Goal: Find specific page/section: Find specific page/section

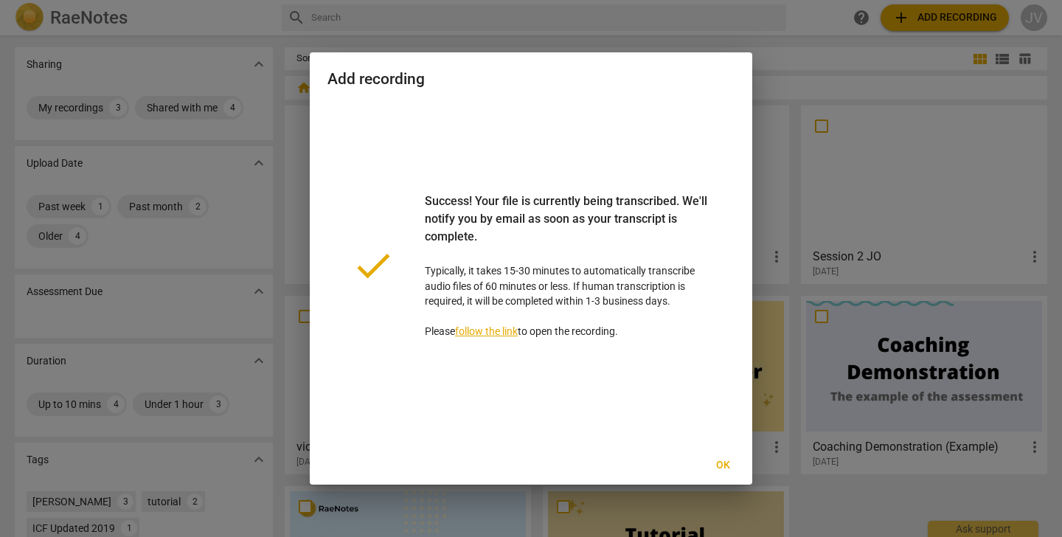
click at [722, 466] on span "Ok" at bounding box center [723, 465] width 24 height 15
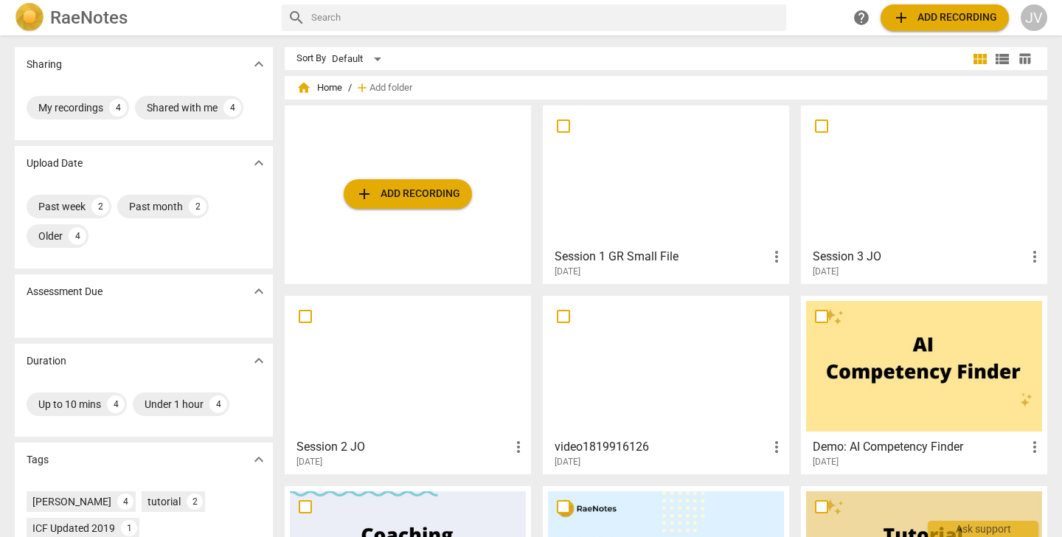
click at [775, 449] on span "more_vert" at bounding box center [777, 447] width 18 height 18
click at [663, 454] on div at bounding box center [531, 268] width 1062 height 537
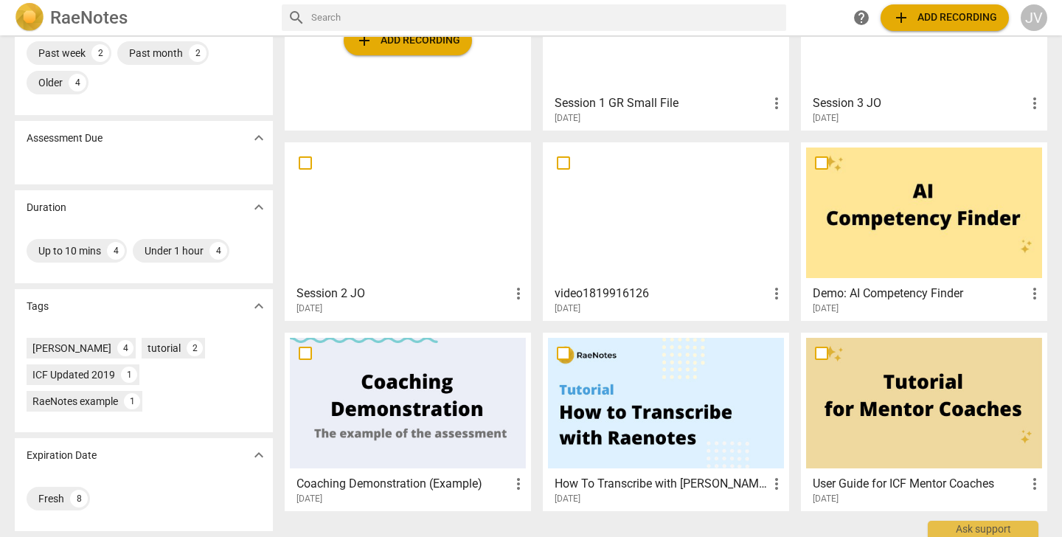
scroll to position [153, 0]
click at [344, 403] on div at bounding box center [408, 403] width 236 height 131
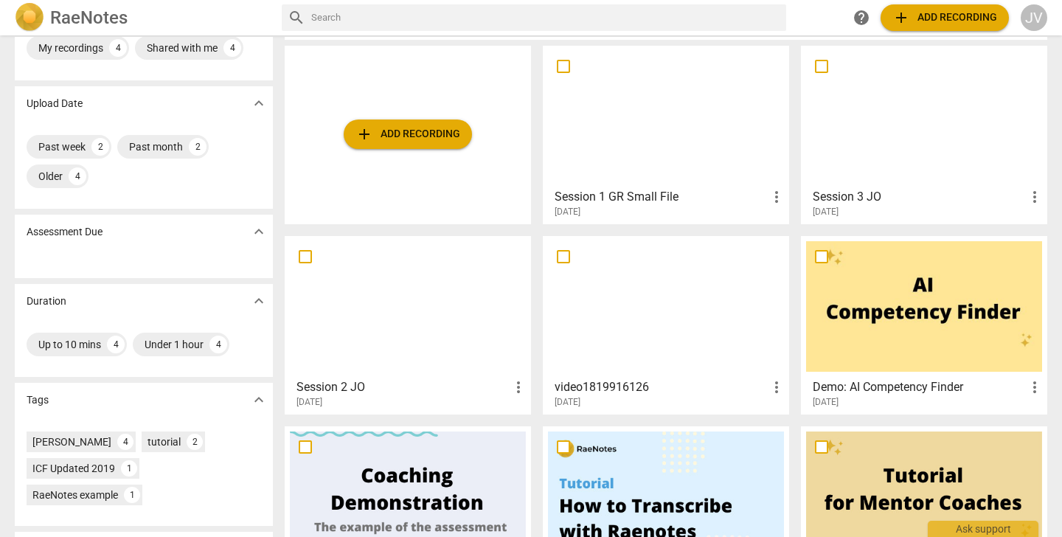
click at [902, 166] on div at bounding box center [924, 116] width 236 height 131
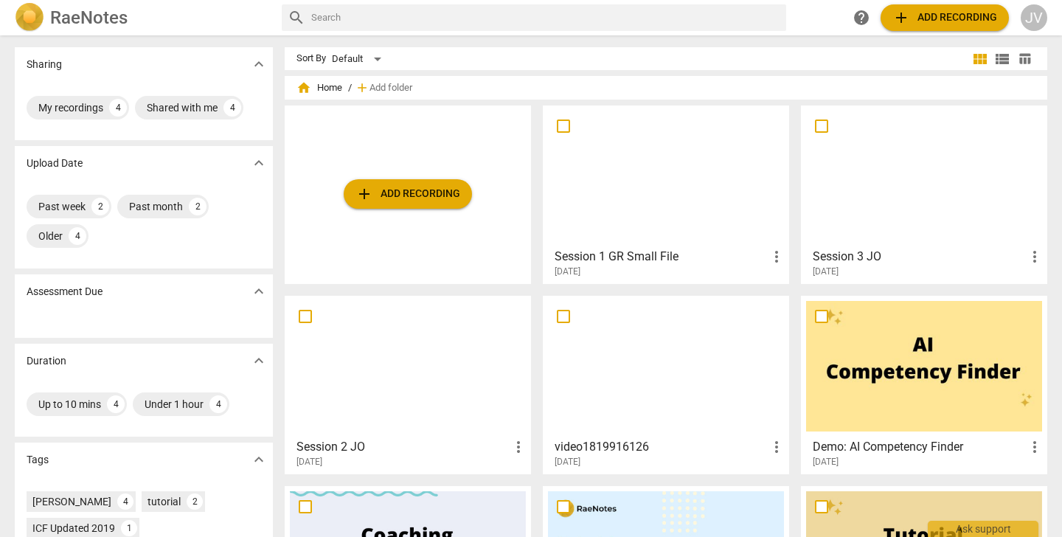
click at [680, 254] on h3 "Session 1 GR Small File" at bounding box center [661, 257] width 213 height 18
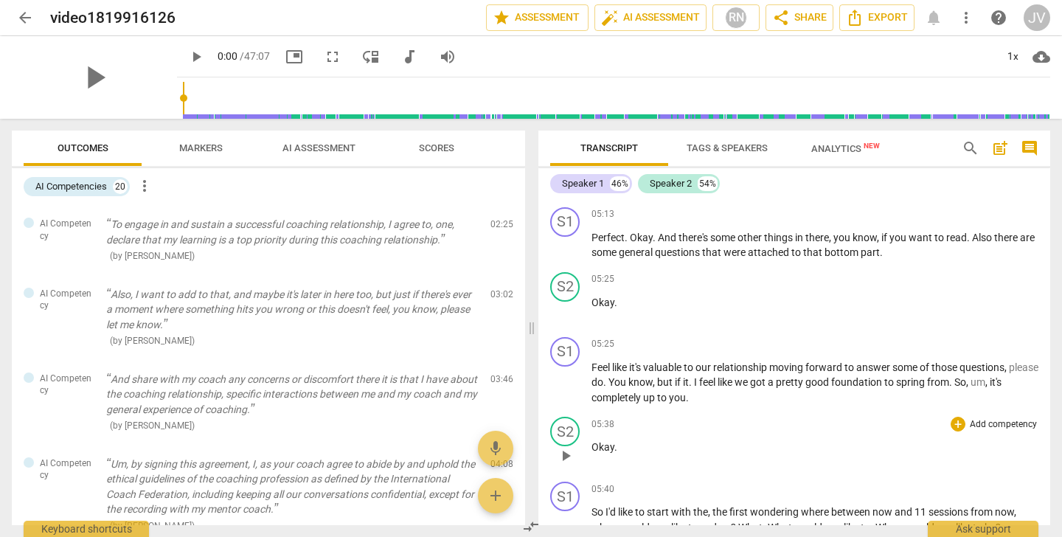
scroll to position [1867, 0]
